Goal: Task Accomplishment & Management: Use online tool/utility

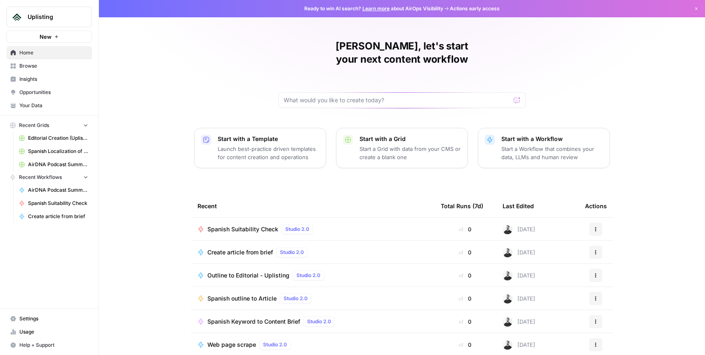
click at [52, 139] on span "Editorial Creation (Uplisting)" at bounding box center [58, 137] width 60 height 7
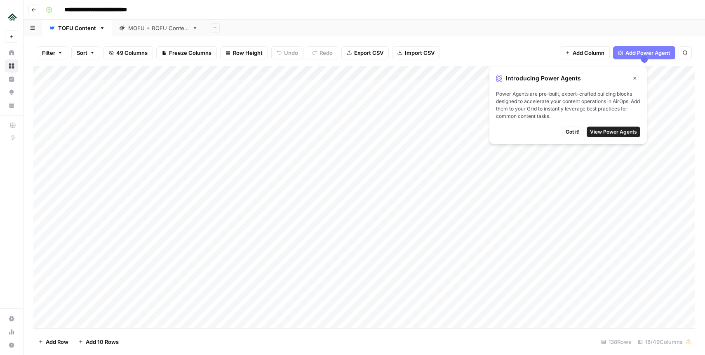
click at [635, 79] on icon "button" at bounding box center [634, 78] width 5 height 5
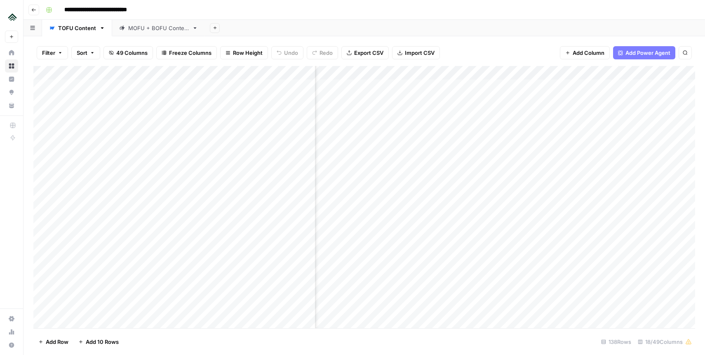
scroll to position [0, 336]
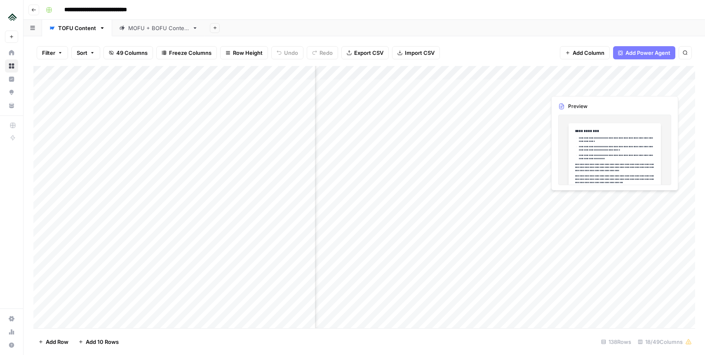
click at [573, 87] on div "Add Column" at bounding box center [364, 197] width 662 height 262
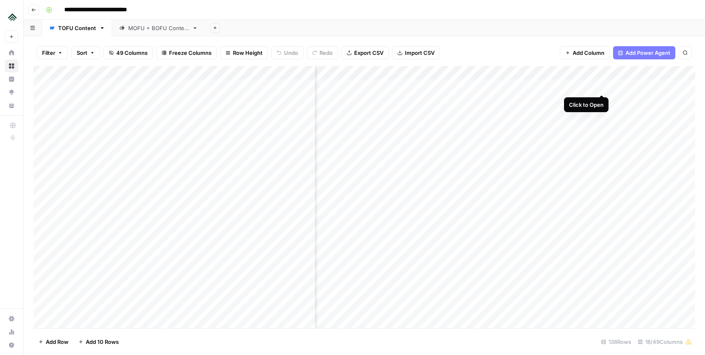
click at [599, 86] on div "Add Column" at bounding box center [364, 197] width 662 height 262
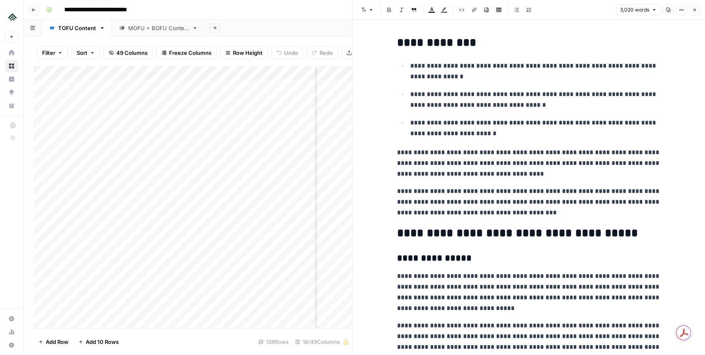
click at [695, 10] on icon "button" at bounding box center [694, 10] width 3 height 3
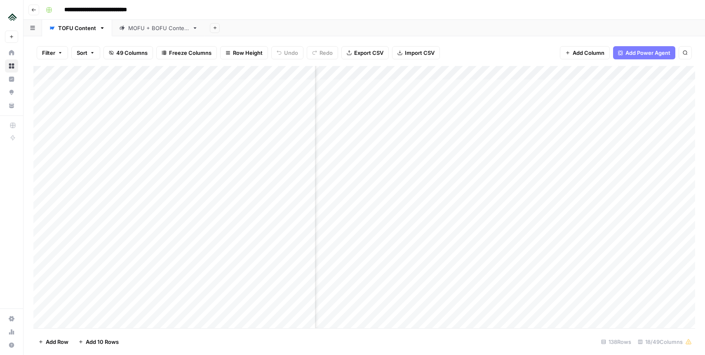
scroll to position [0, 958]
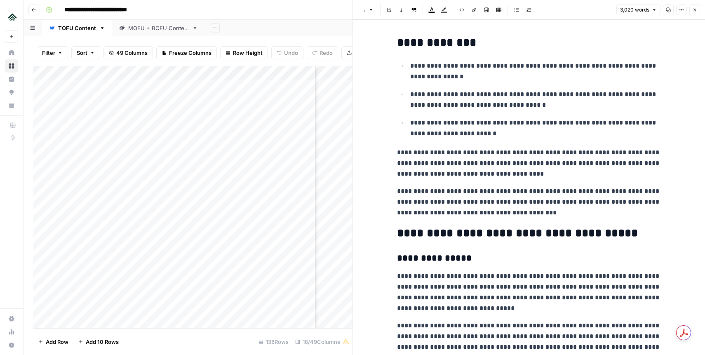
click at [694, 13] on button "Close" at bounding box center [694, 10] width 11 height 11
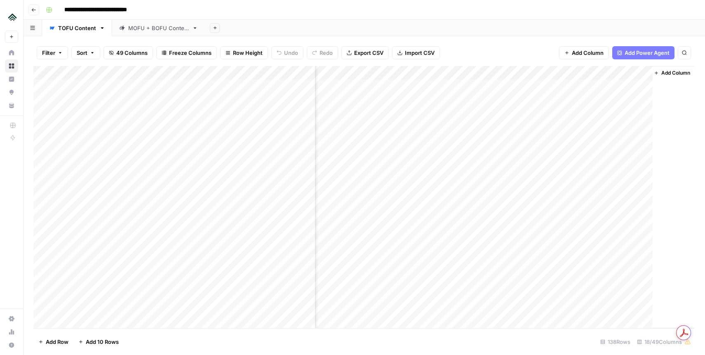
scroll to position [0, 949]
click at [164, 31] on div "MOFU + BOFU Content" at bounding box center [158, 28] width 61 height 8
click at [74, 30] on div "TOFU Content" at bounding box center [77, 28] width 38 height 8
